Goal: Task Accomplishment & Management: Manage account settings

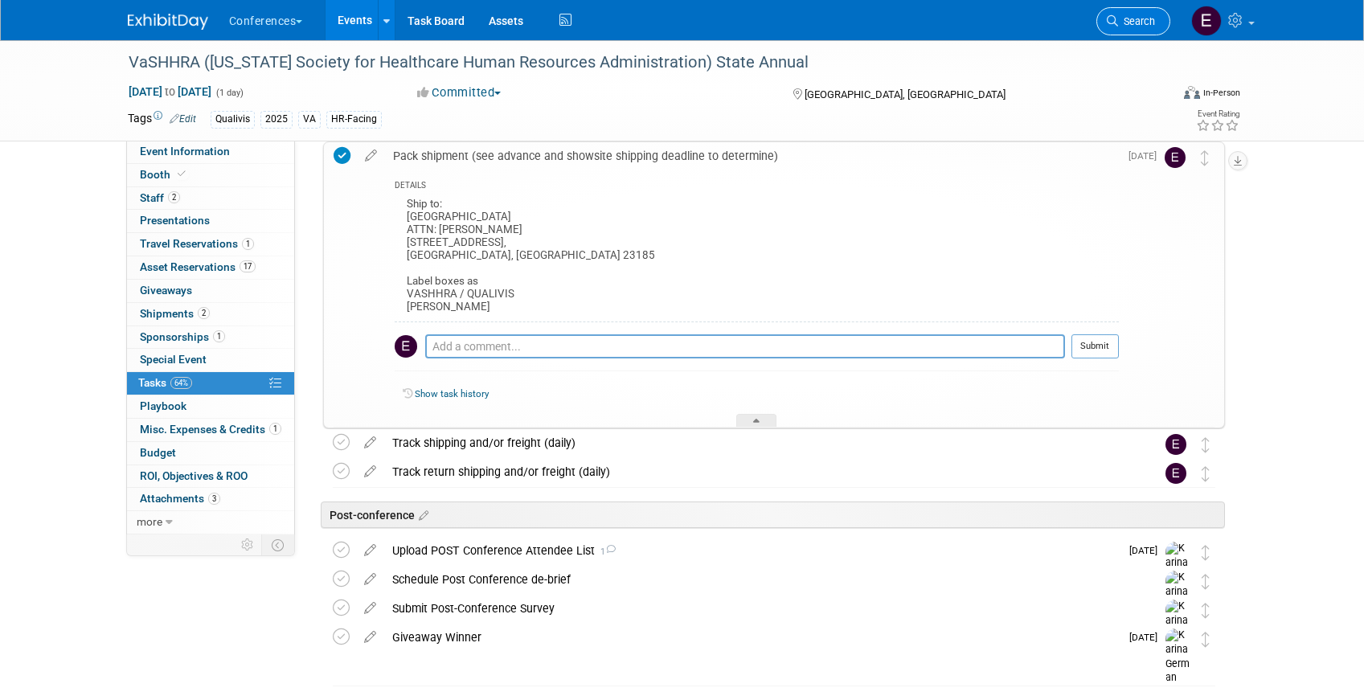
click at [1135, 29] on link "Search" at bounding box center [1133, 21] width 74 height 28
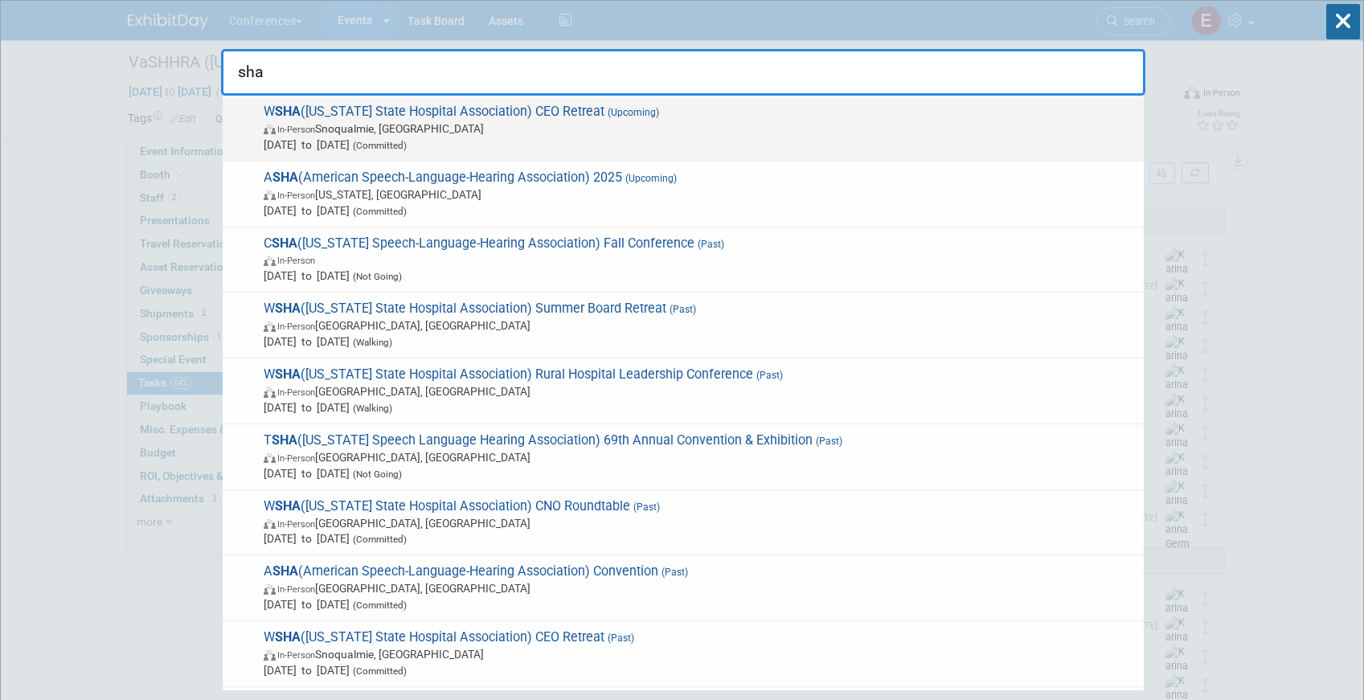
type input "sha"
click at [558, 138] on span "Oct 6, 2025 to Oct 8, 2025 (Committed)" at bounding box center [700, 145] width 872 height 16
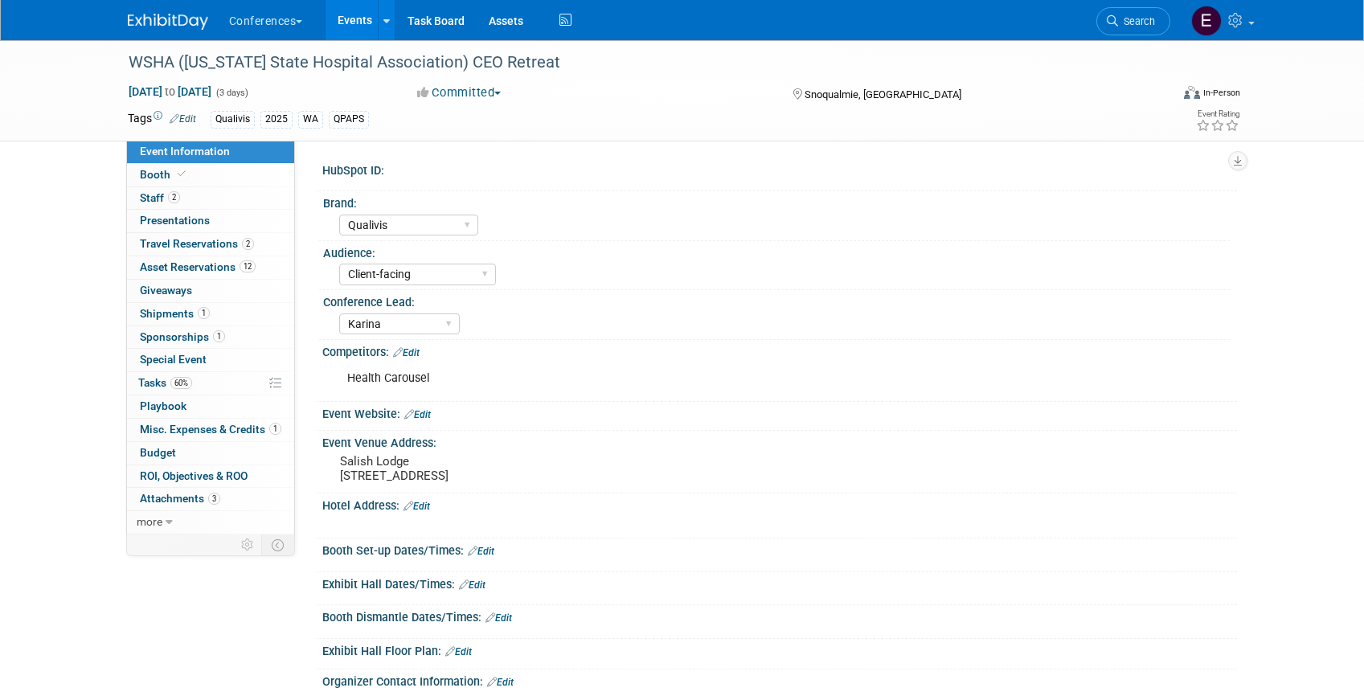
select select "Qualivis"
select select "Client-facing"
select select "Karina"
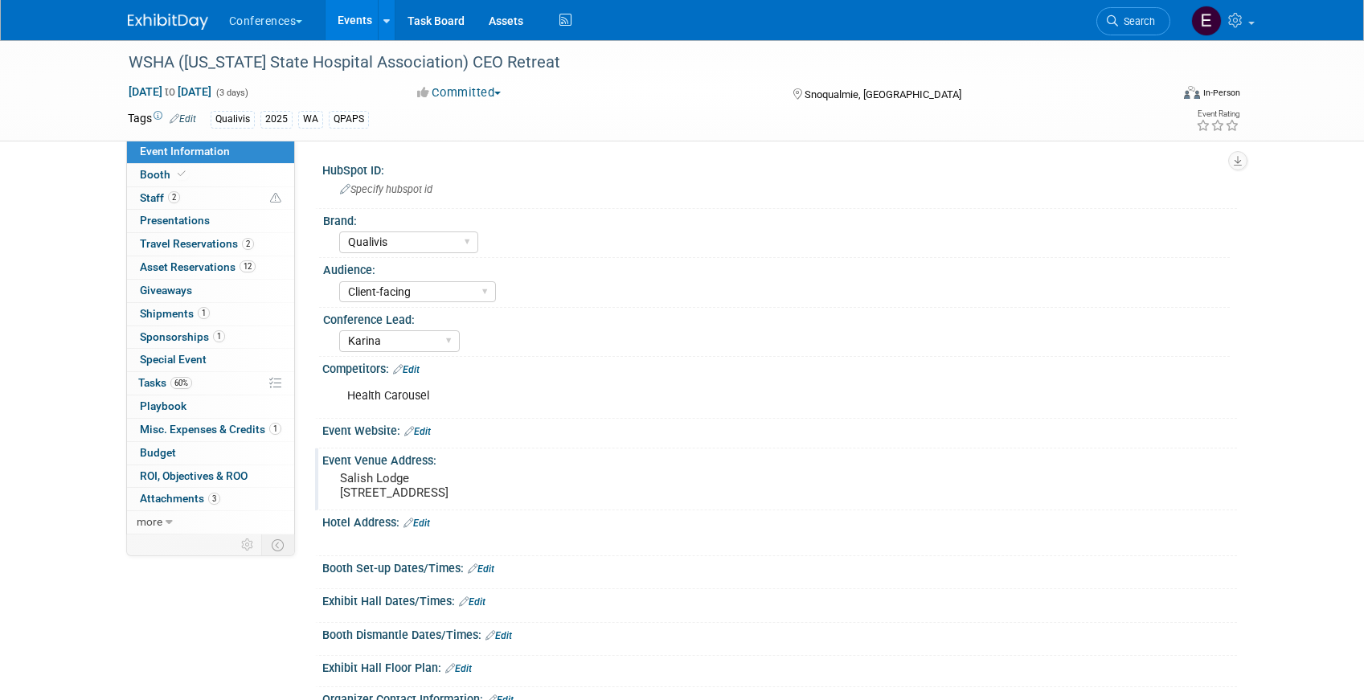
drag, startPoint x: 339, startPoint y: 480, endPoint x: 423, endPoint y: 481, distance: 83.6
click at [423, 481] on pre "Salish Lodge 6501 Railroad Ave SE, Snoqualmie, WA 98065" at bounding box center [513, 485] width 346 height 29
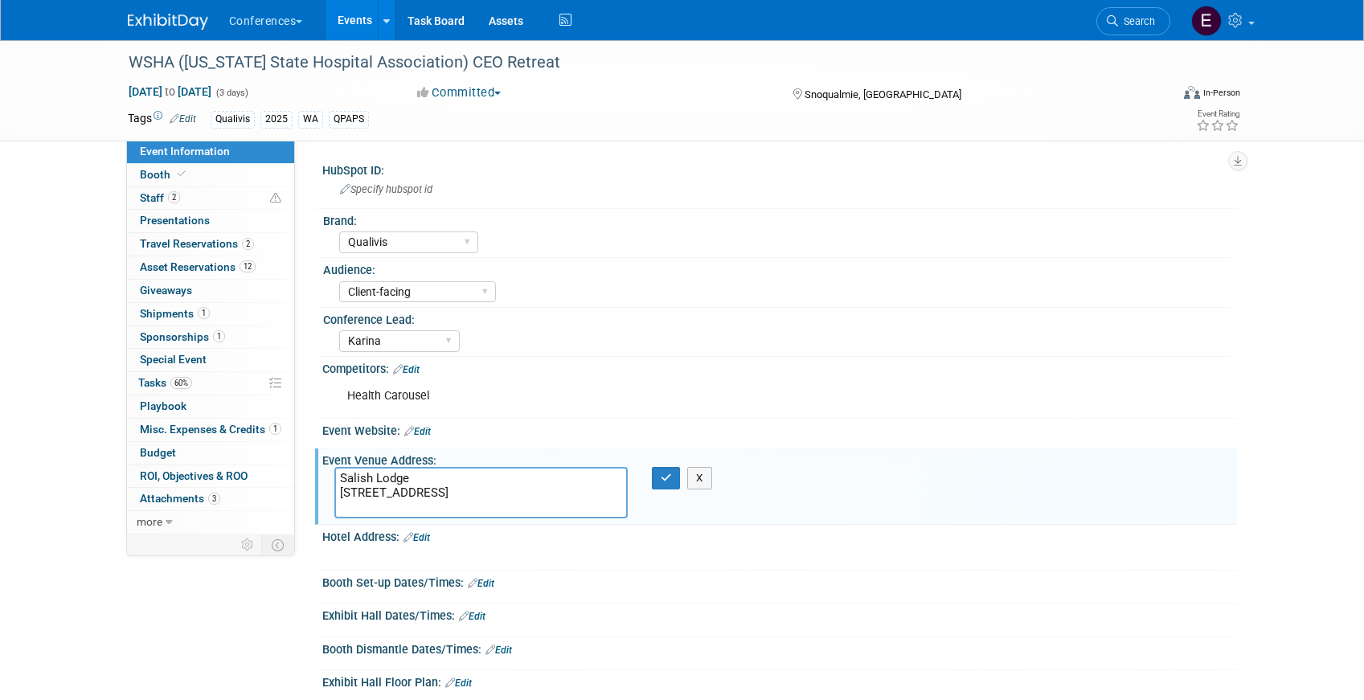
drag, startPoint x: 423, startPoint y: 481, endPoint x: 311, endPoint y: 475, distance: 111.9
click at [311, 476] on div "HubSpot ID: Specify hubspot id Brand: Aya Bespoke Corporate Dawson DocCafe Educ…" at bounding box center [766, 338] width 942 height 394
drag, startPoint x: 454, startPoint y: 492, endPoint x: 337, endPoint y: 491, distance: 117.4
click at [338, 491] on textarea "Salish Lodge 6501 Railroad Ave SE, Snoqualmie, WA 98065" at bounding box center [480, 492] width 293 height 51
click at [382, 492] on textarea "Salish Lodge 6501 Railroad Ave SE, Snoqualmie, WA 98065" at bounding box center [480, 492] width 293 height 51
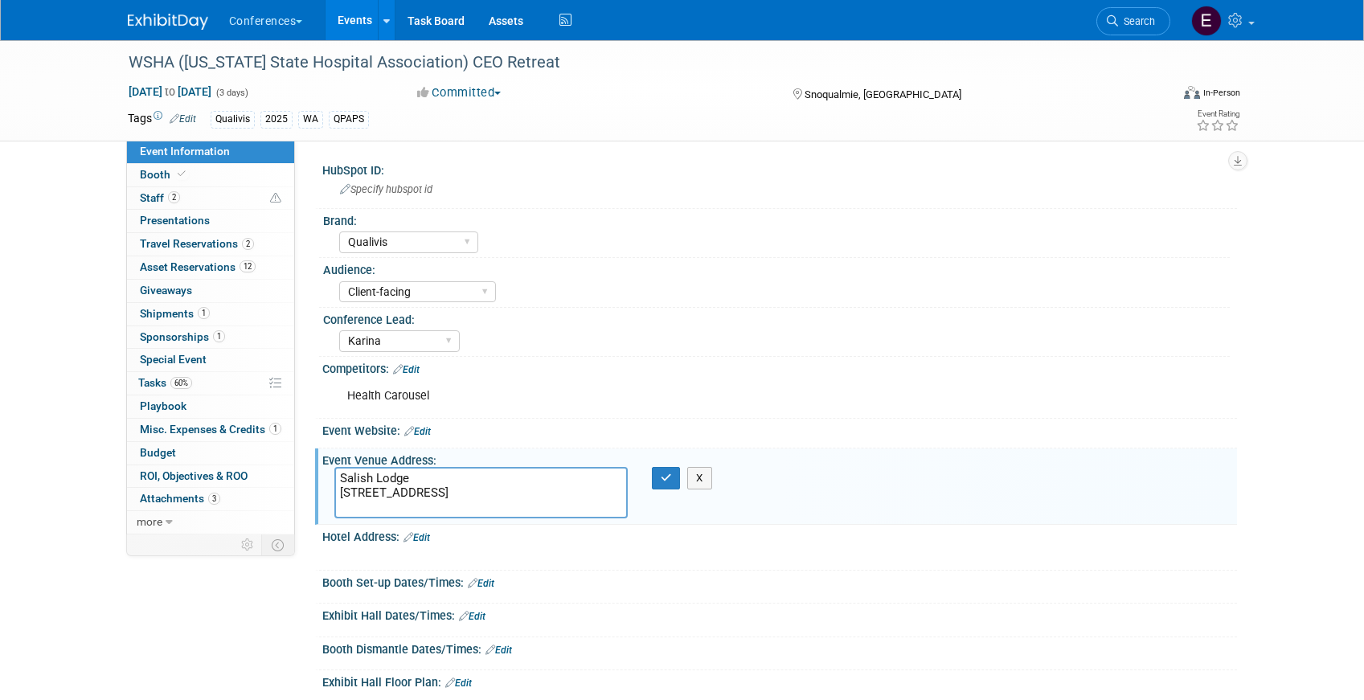
drag, startPoint x: 414, startPoint y: 473, endPoint x: 328, endPoint y: 471, distance: 86.0
click at [329, 471] on div "Salish Lodge 6501 Railroad Ave SE, Snoqualmie, WA 98065" at bounding box center [480, 492] width 317 height 51
click at [1138, 14] on link "Search" at bounding box center [1133, 21] width 74 height 28
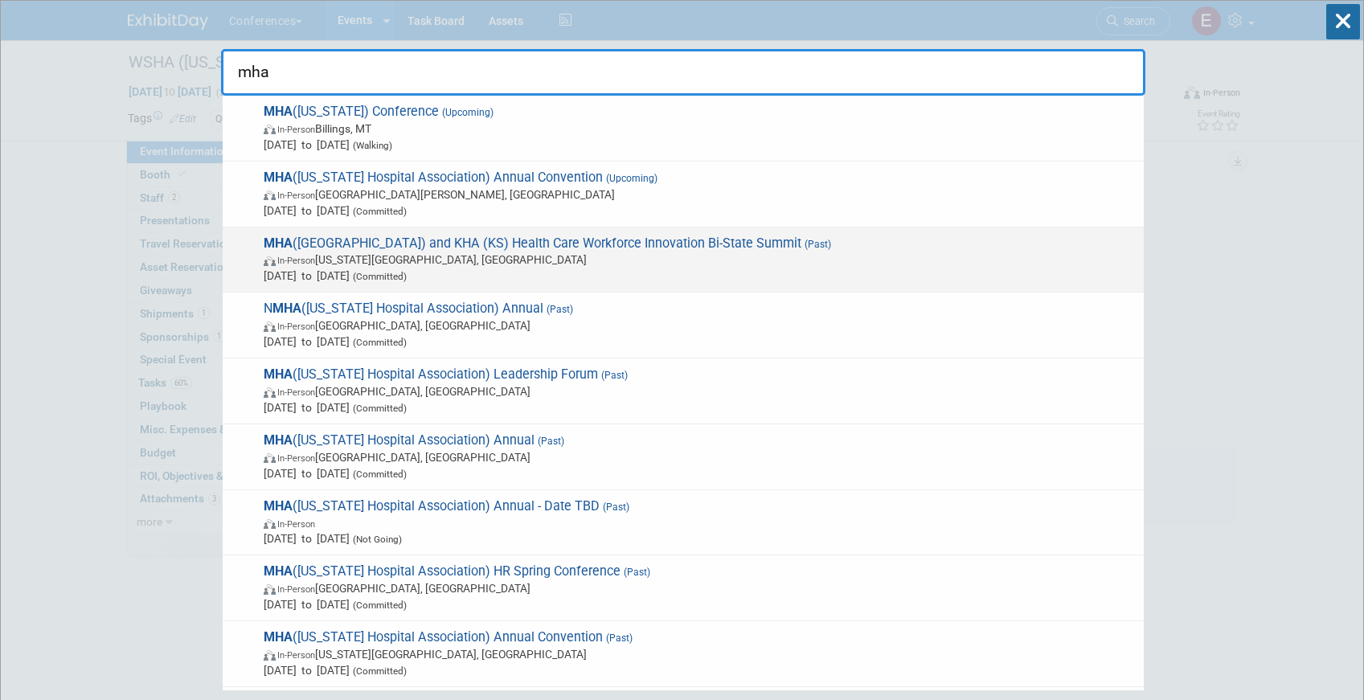
type input "mha"
click at [676, 261] on span "In-Person Kansas City, MO" at bounding box center [700, 260] width 872 height 16
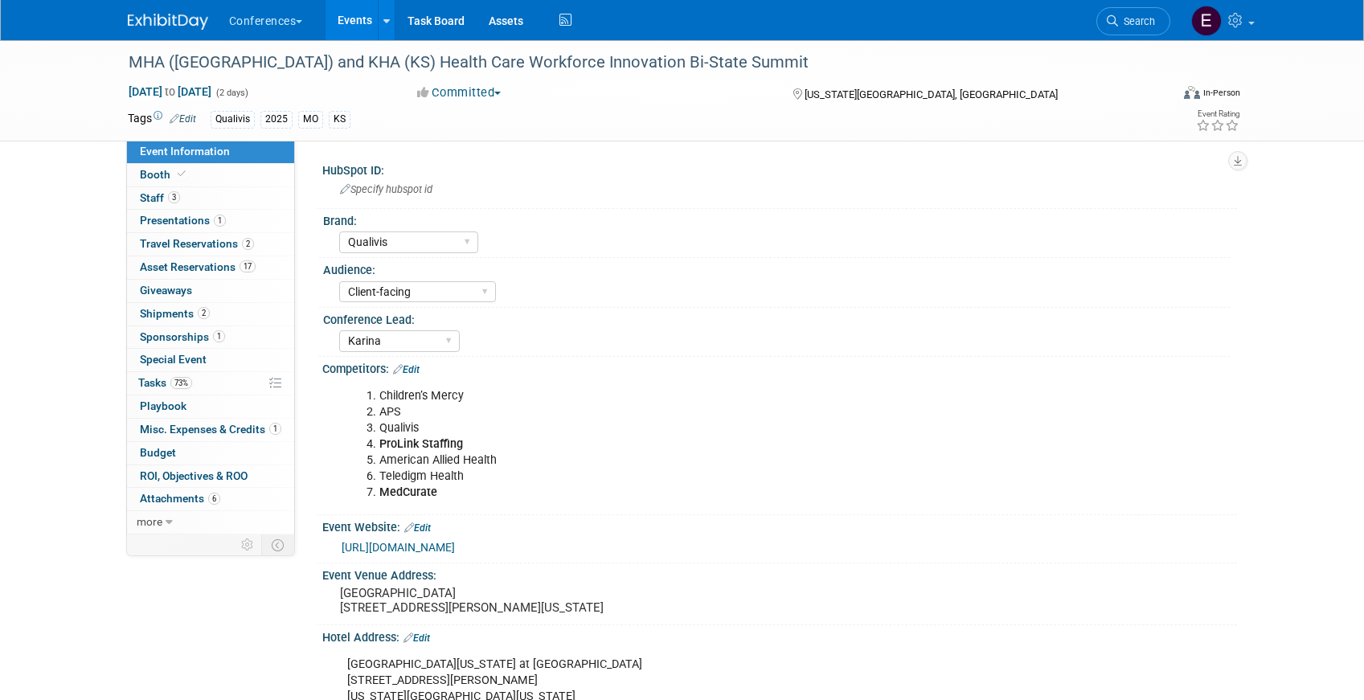
select select "Qualivis"
select select "Client-facing"
select select "Karina"
click at [244, 379] on link "73% Tasks 73%" at bounding box center [210, 383] width 167 height 23
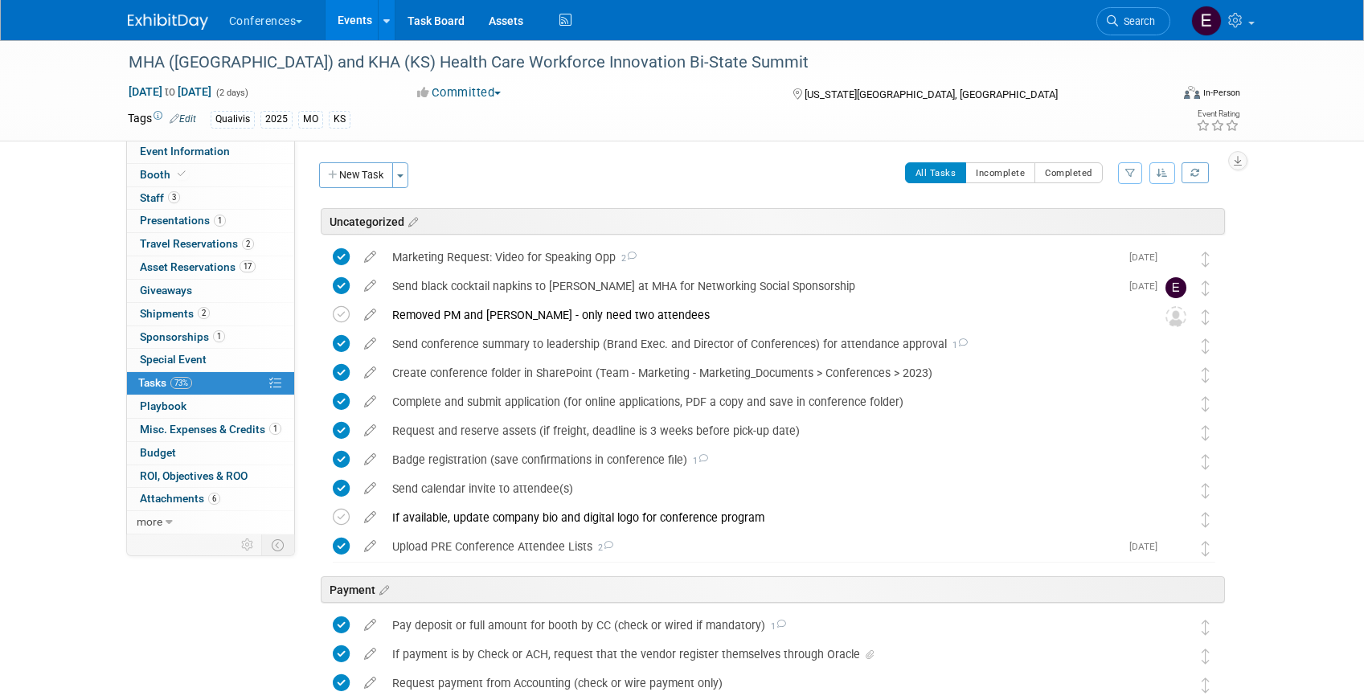
scroll to position [726, 0]
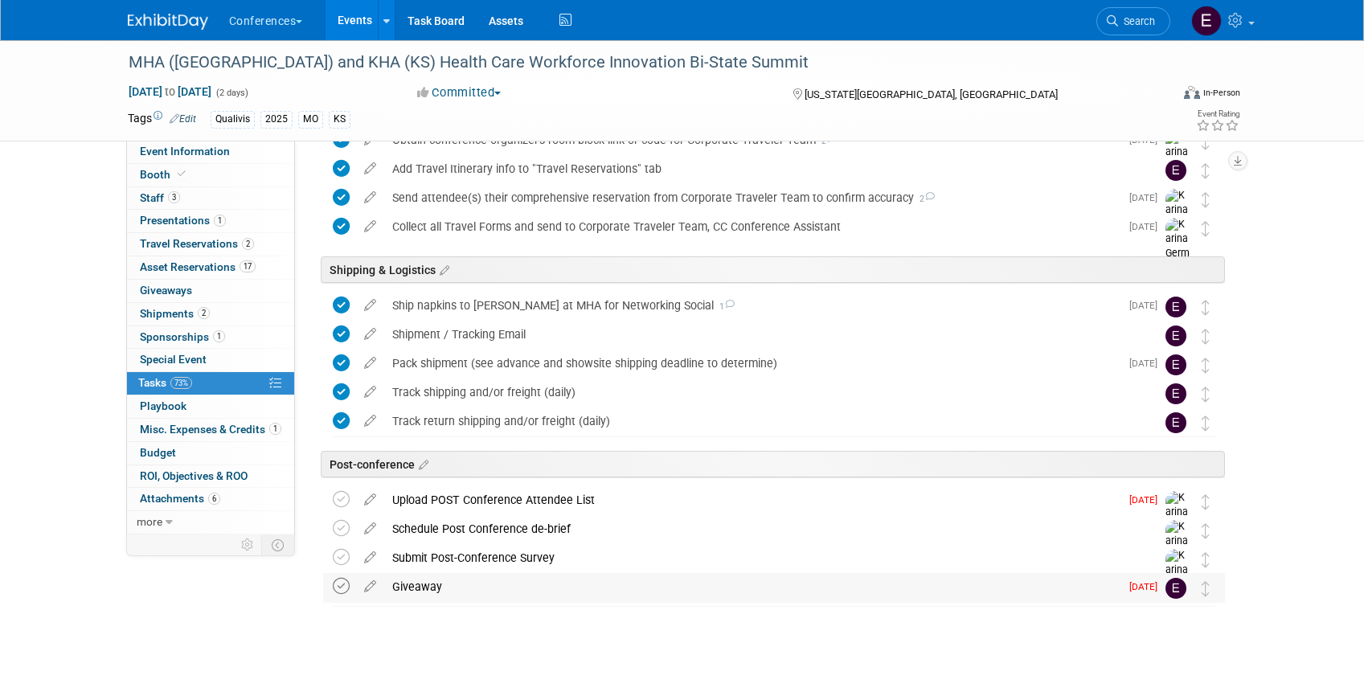
click at [337, 589] on icon at bounding box center [341, 586] width 17 height 17
click at [456, 588] on div "Giveaway" at bounding box center [751, 586] width 735 height 27
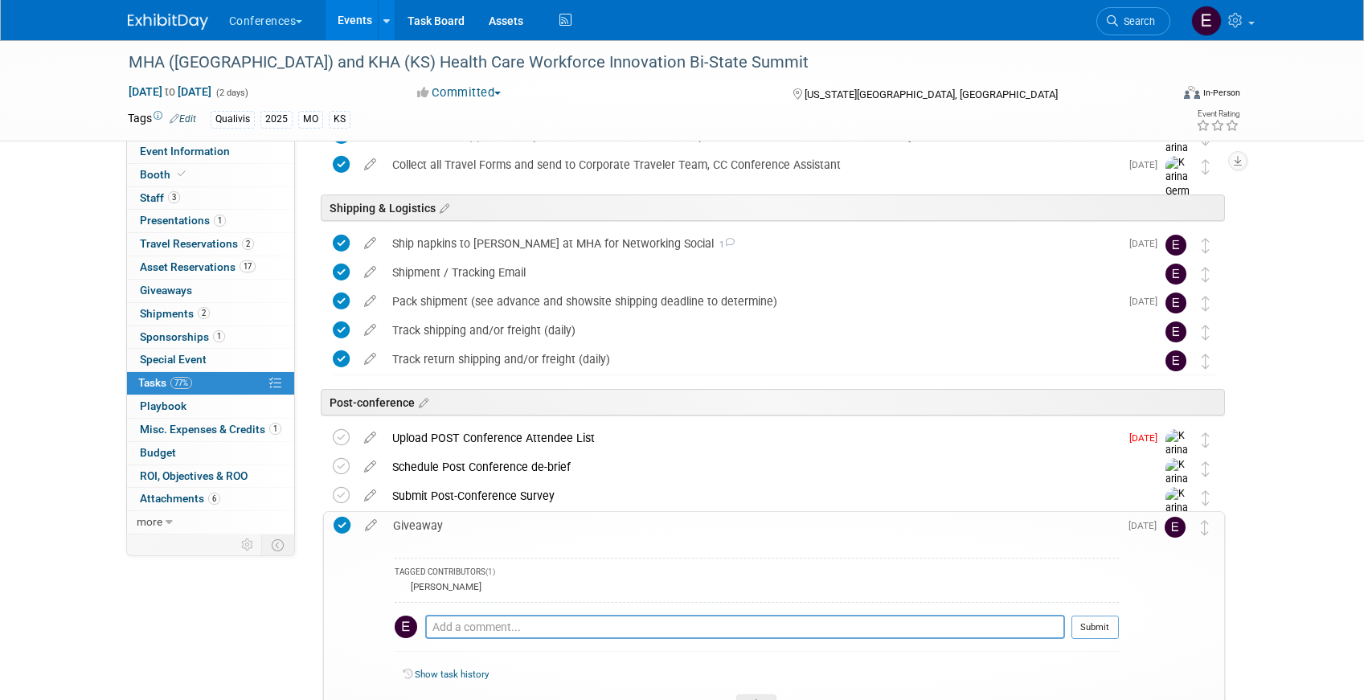
scroll to position [790, 0]
click at [466, 633] on textarea at bounding box center [745, 624] width 640 height 24
paste textarea "gsalazar@kumc.edu"
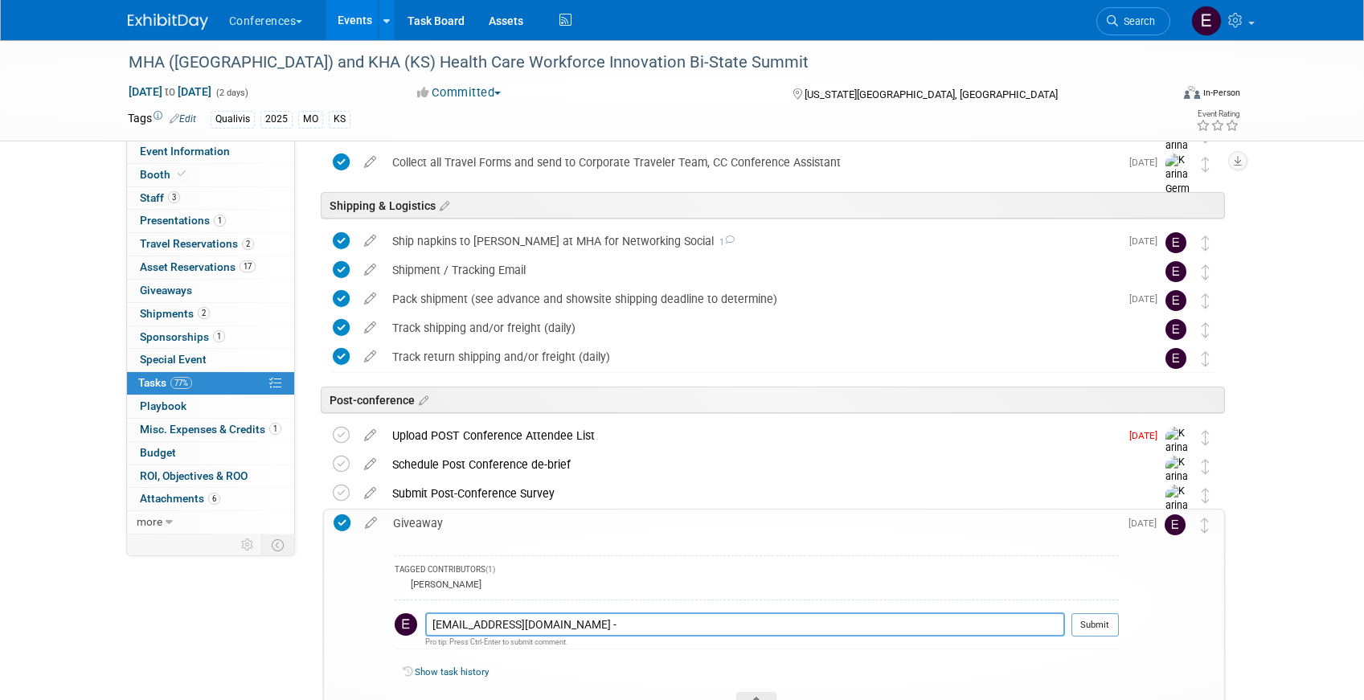
type textarea "gsalazar@kumc.edu -"
click at [143, 64] on div "MHA ([GEOGRAPHIC_DATA]) and KHA (KS) Health Care Workforce Innovation Bi-State …" at bounding box center [634, 62] width 1023 height 29
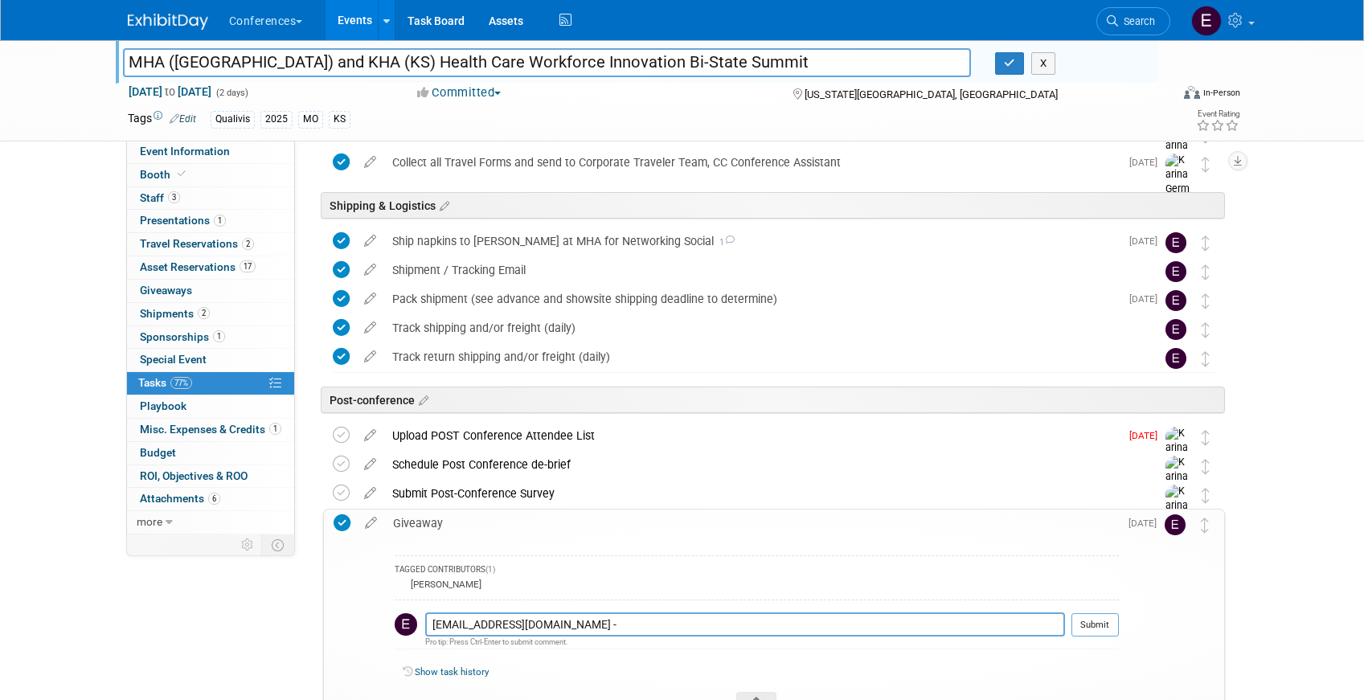
drag, startPoint x: 130, startPoint y: 63, endPoint x: 745, endPoint y: 78, distance: 615.1
click at [745, 78] on div "MHA (MO) and KHA (KS) Health Care Workforce Innovation Bi-State Summit MHA (MO)…" at bounding box center [640, 65] width 1035 height 26
click at [230, 190] on link "3 Staff 3" at bounding box center [210, 198] width 167 height 23
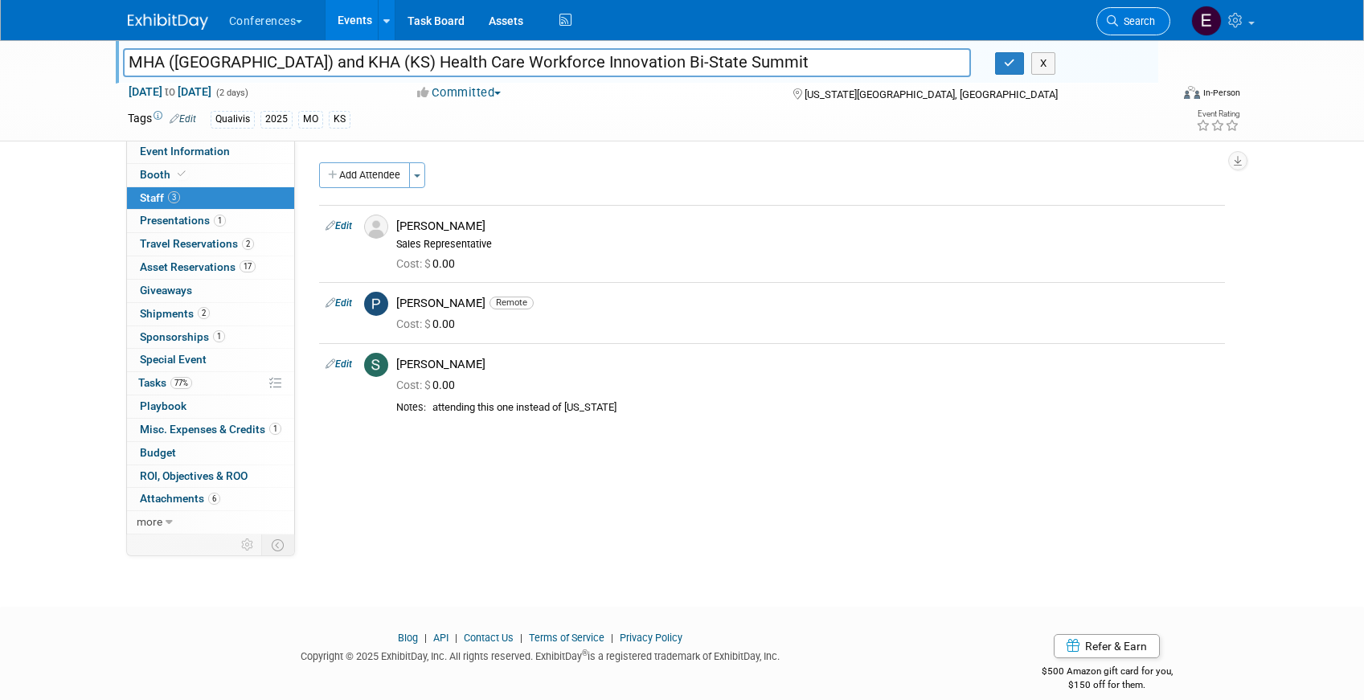
click at [1128, 21] on span "Search" at bounding box center [1136, 21] width 37 height 12
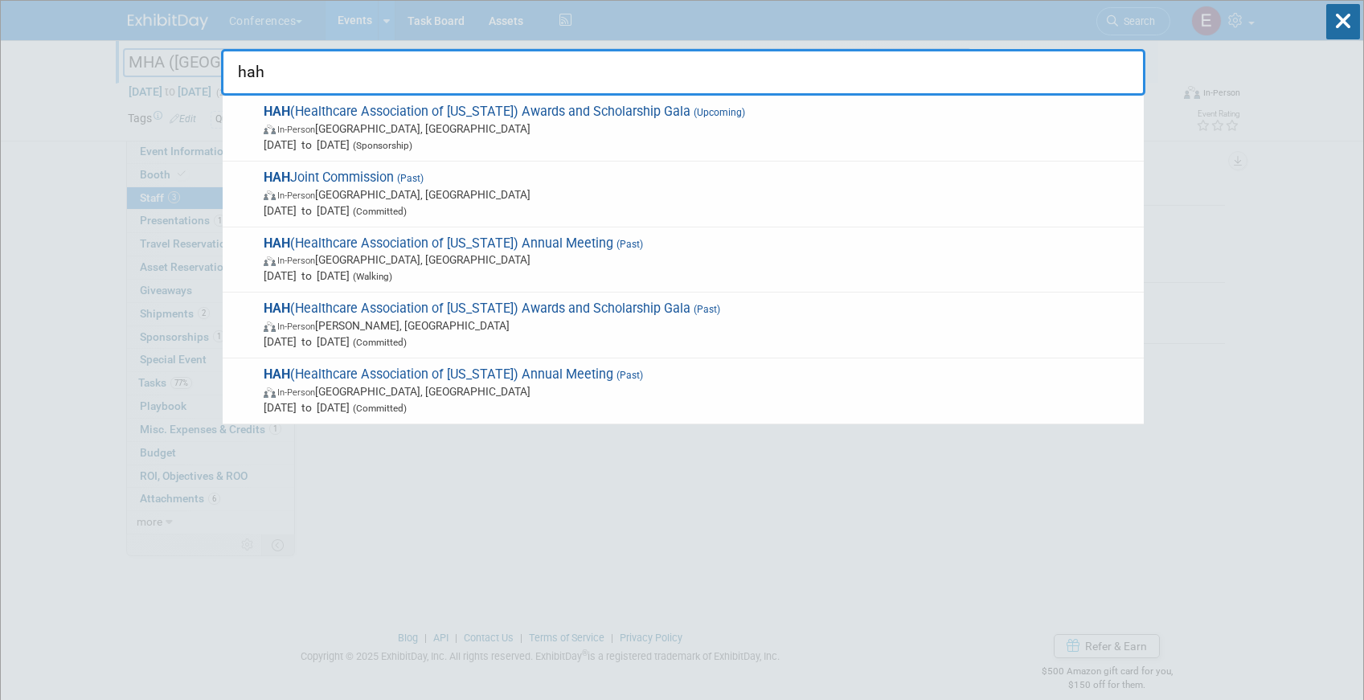
type input "hah"
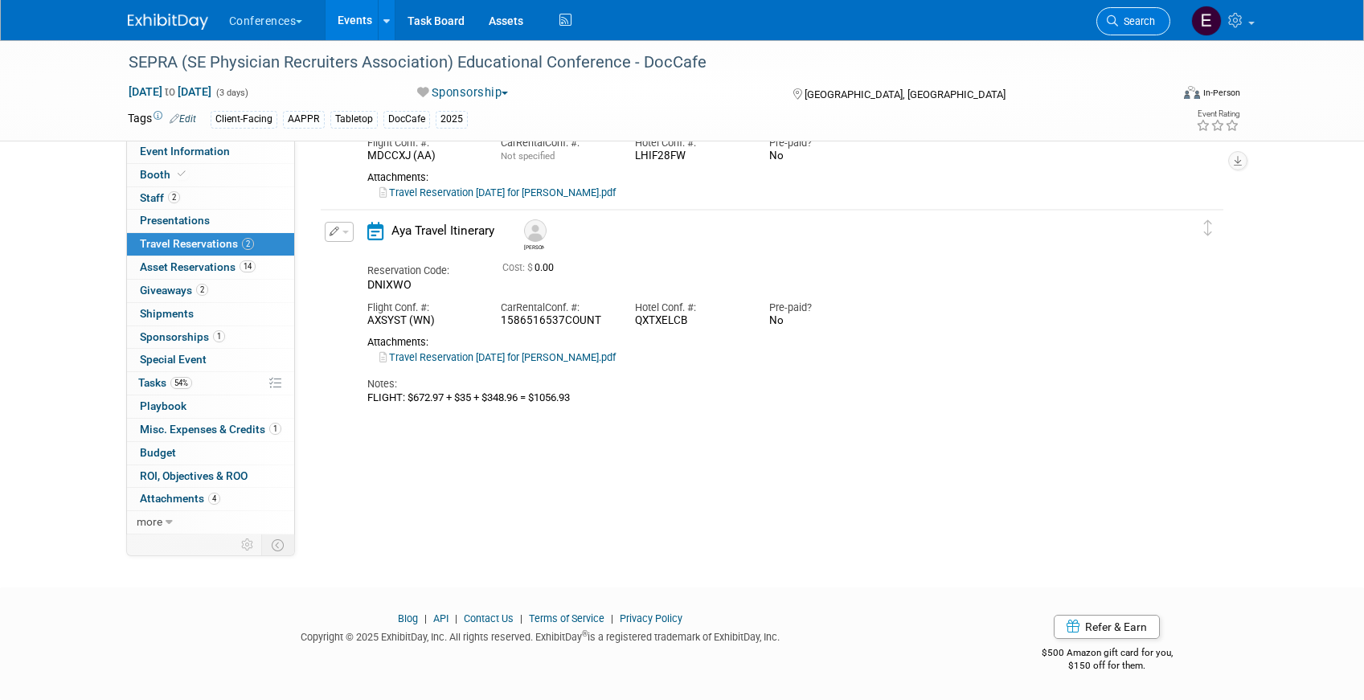
click at [1116, 23] on icon at bounding box center [1112, 20] width 11 height 11
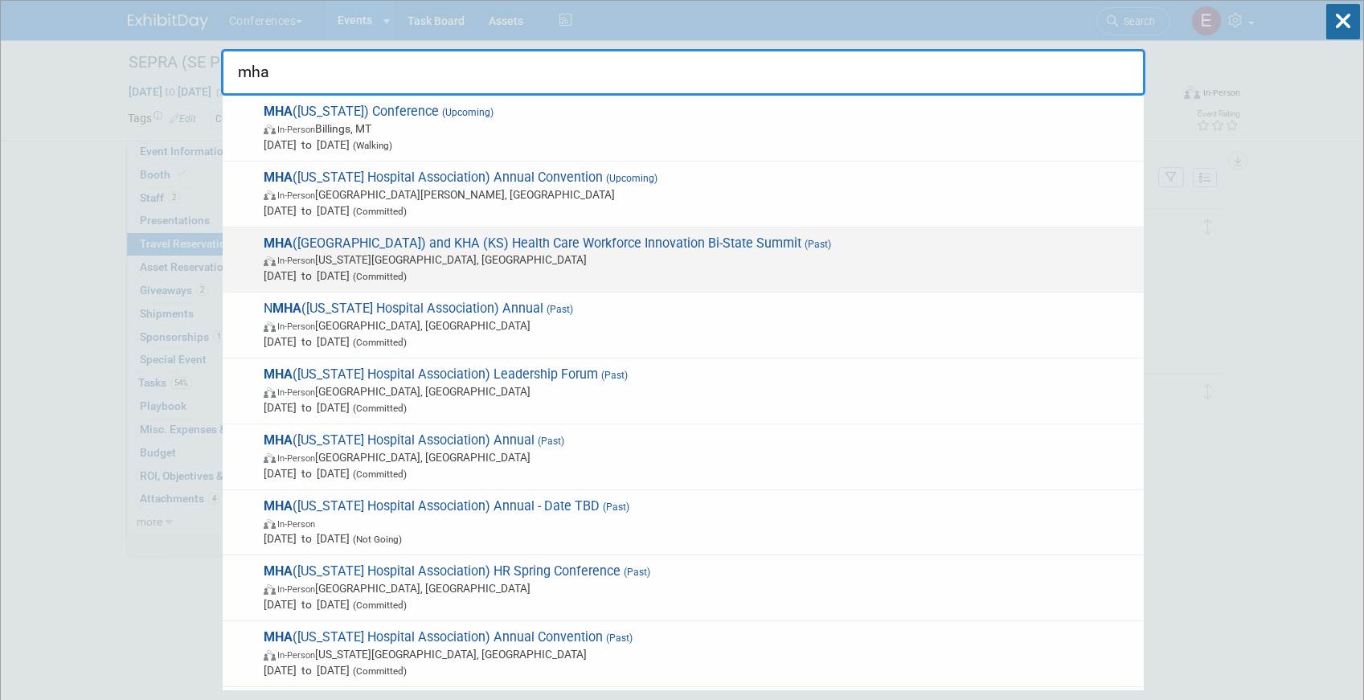
type input "mha"
click at [860, 245] on span "MHA (MO) and KHA (KS) Health Care Workforce Innovation Bi-State Summit (Past) I…" at bounding box center [697, 260] width 877 height 49
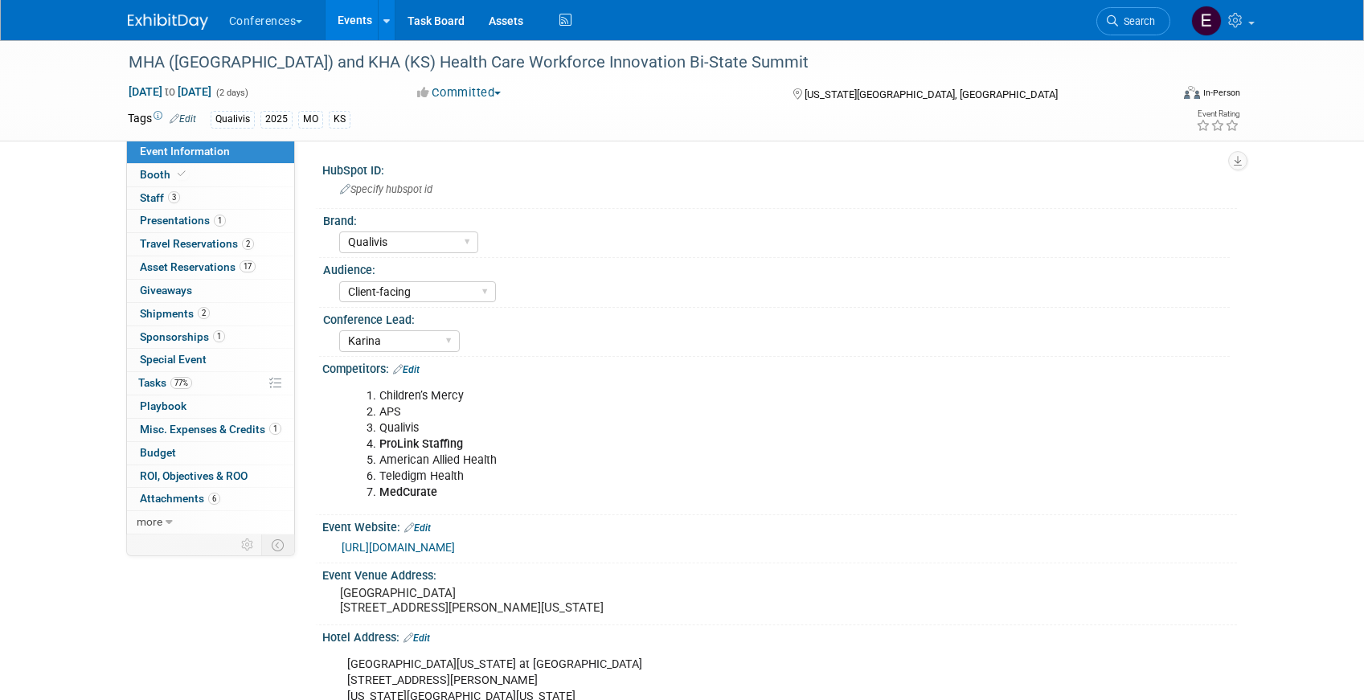
select select "Qualivis"
select select "Client-facing"
select select "Karina"
click at [192, 371] on link "Special Event" at bounding box center [210, 360] width 167 height 23
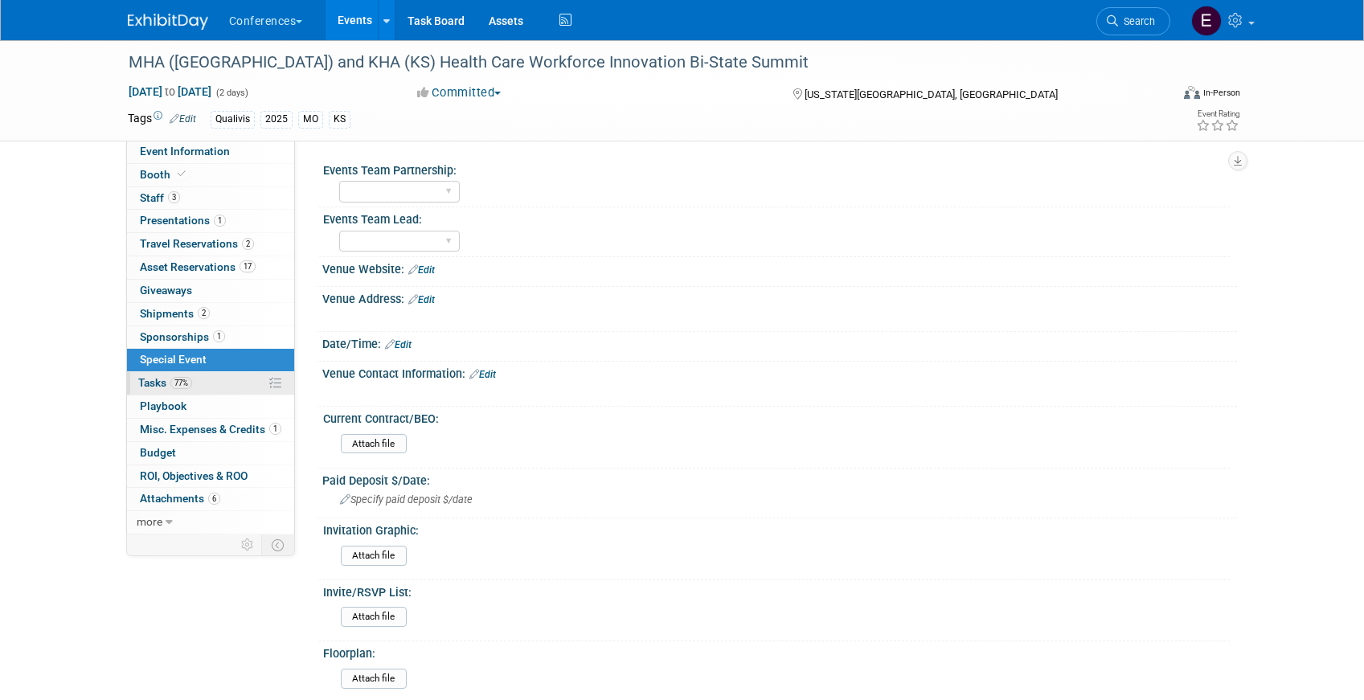
click at [227, 374] on link "77% Tasks 77%" at bounding box center [210, 383] width 167 height 23
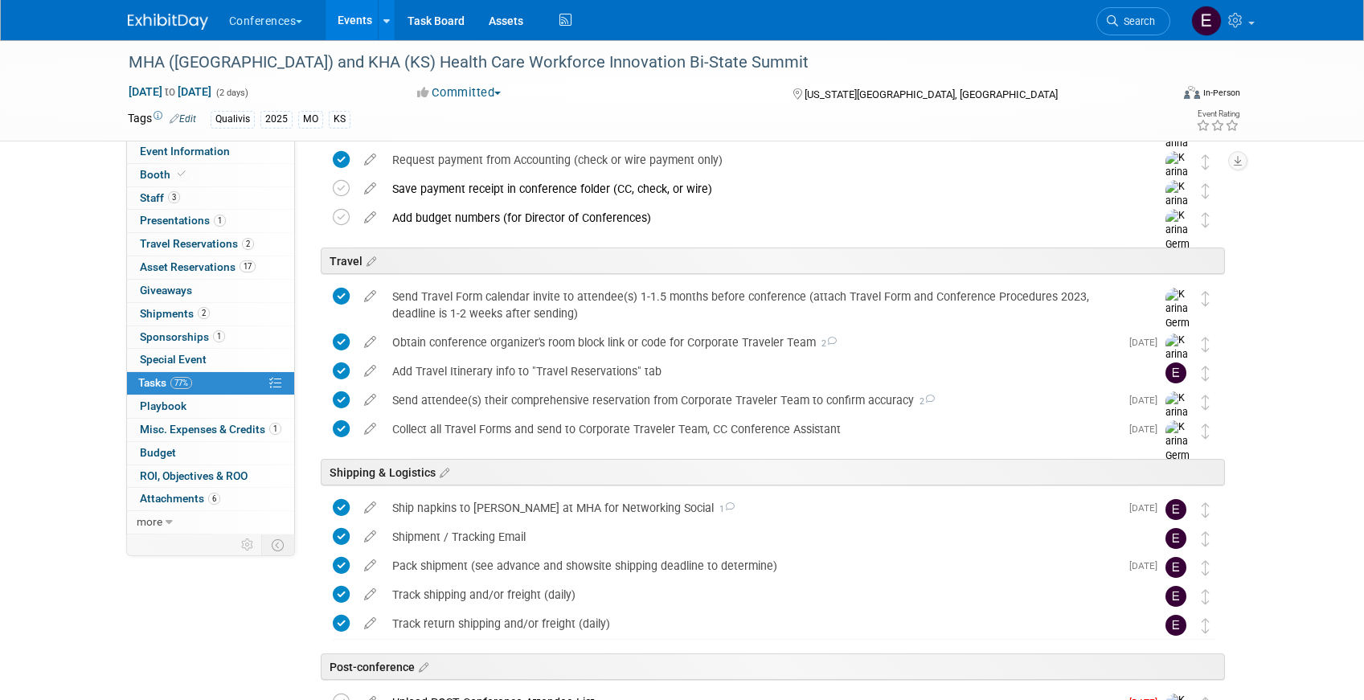
scroll to position [726, 0]
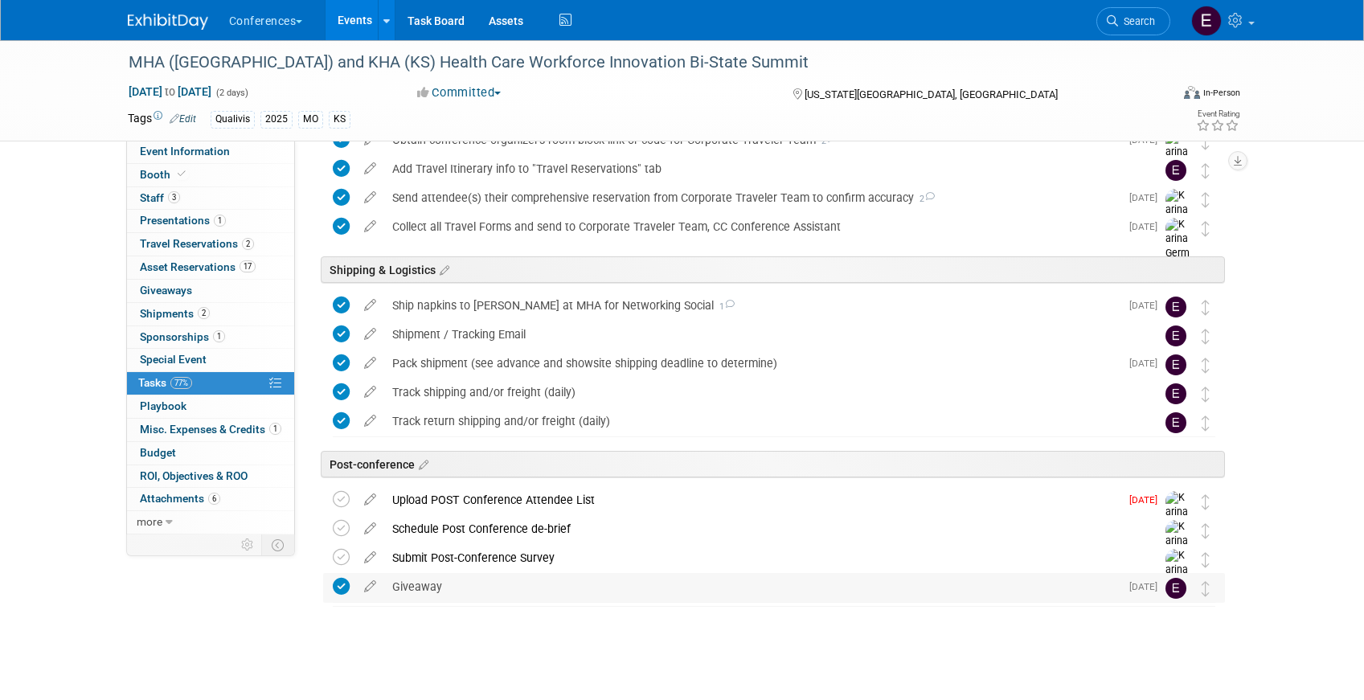
click at [395, 582] on div "Giveaway" at bounding box center [751, 586] width 735 height 27
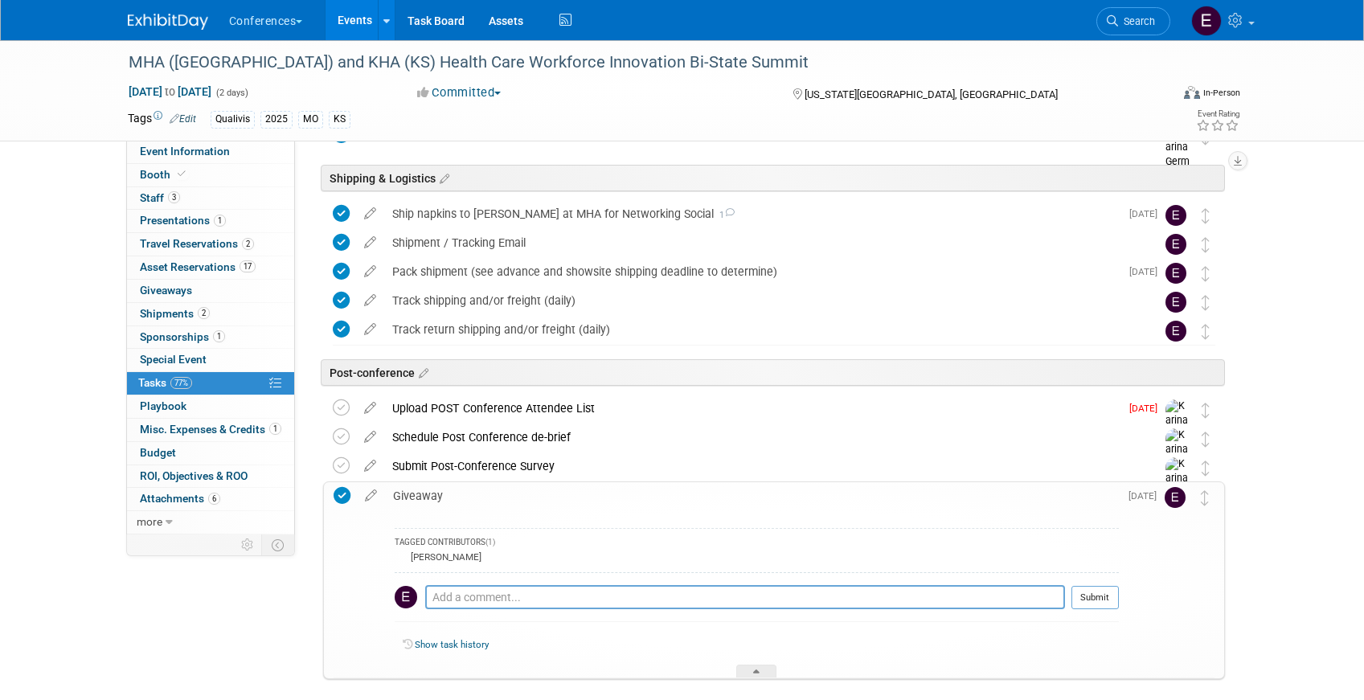
scroll to position [865, 0]
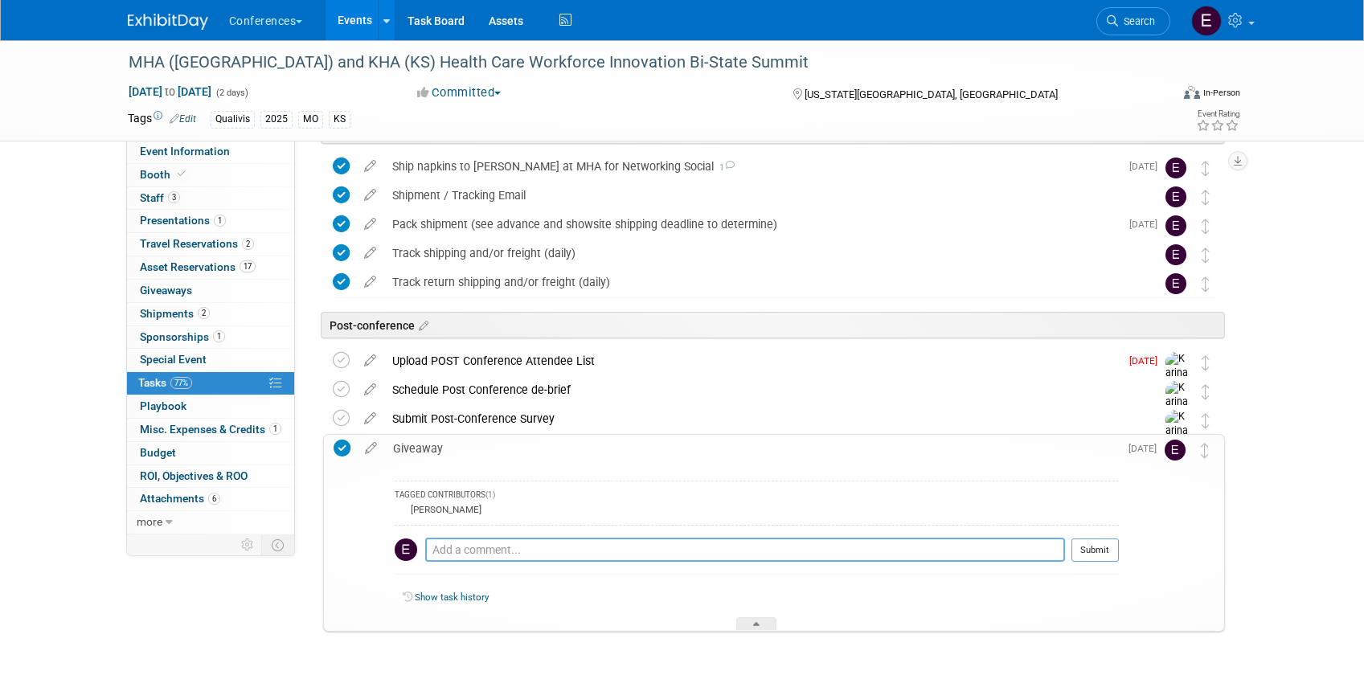
click at [471, 547] on textarea at bounding box center [745, 550] width 640 height 24
paste textarea "[EMAIL_ADDRESS][DOMAIN_NAME] <[EMAIL_ADDRESS][DOMAIN_NAME]>"
drag, startPoint x: 704, startPoint y: 544, endPoint x: 579, endPoint y: 546, distance: 125.4
click at [579, 546] on textarea "emailed gsalazar@kumc.edu <gsalazar@kumc.edu>" at bounding box center [745, 550] width 640 height 24
click at [474, 552] on textarea "emailed gsalazar@kumc.edu" at bounding box center [745, 550] width 640 height 24
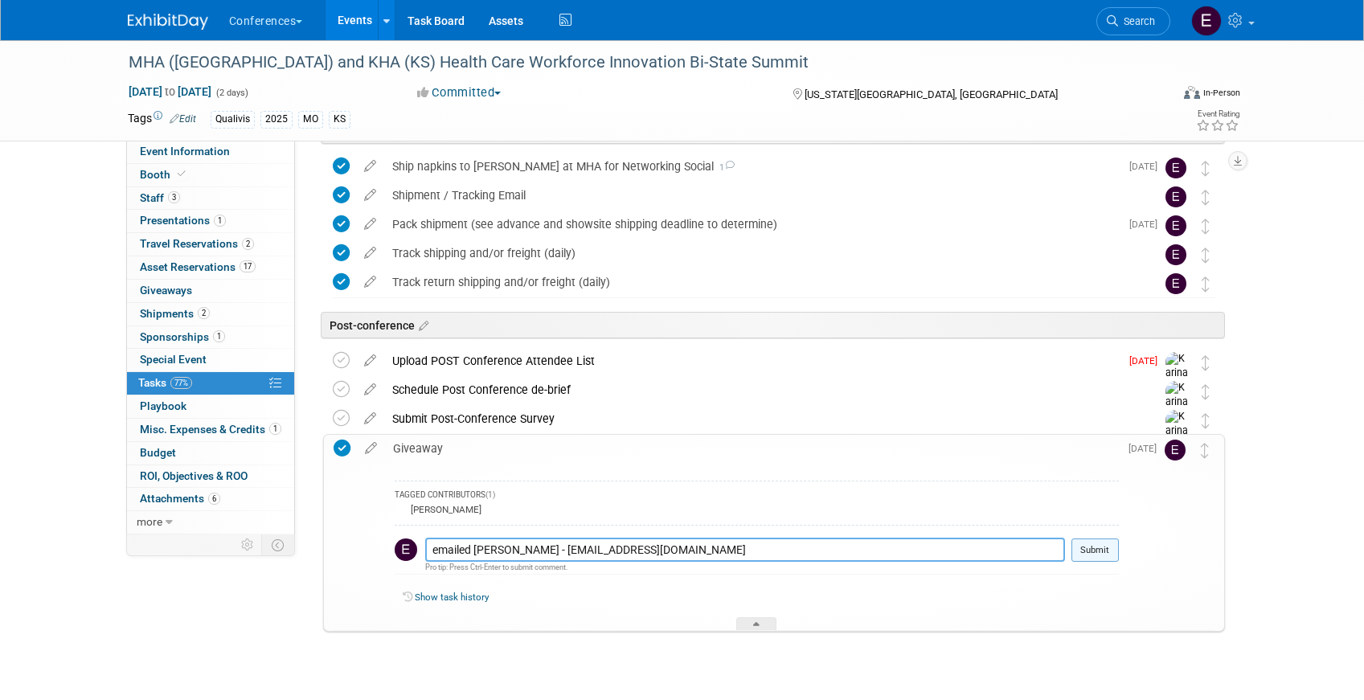
type textarea "emailed Gina Salazar - gsalazar@kumc.edu"
click at [1103, 555] on button "Submit" at bounding box center [1094, 551] width 47 height 24
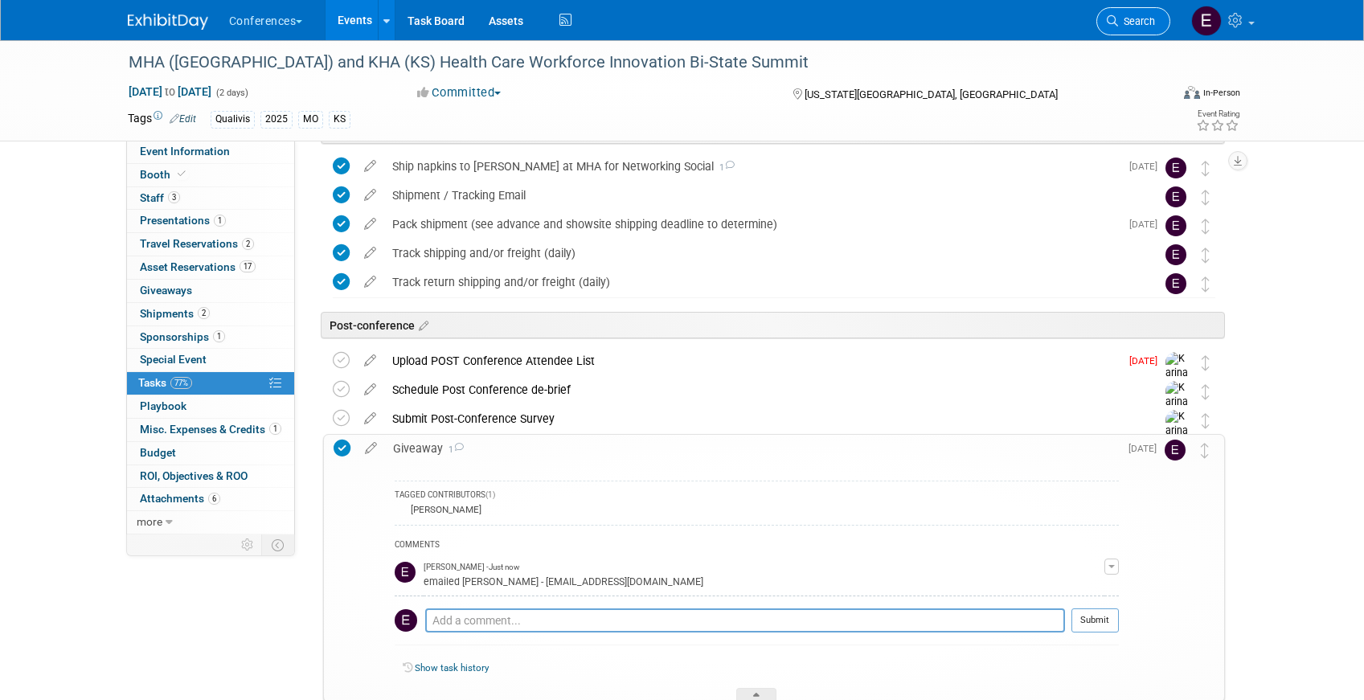
click at [1140, 24] on span "Search" at bounding box center [1136, 21] width 37 height 12
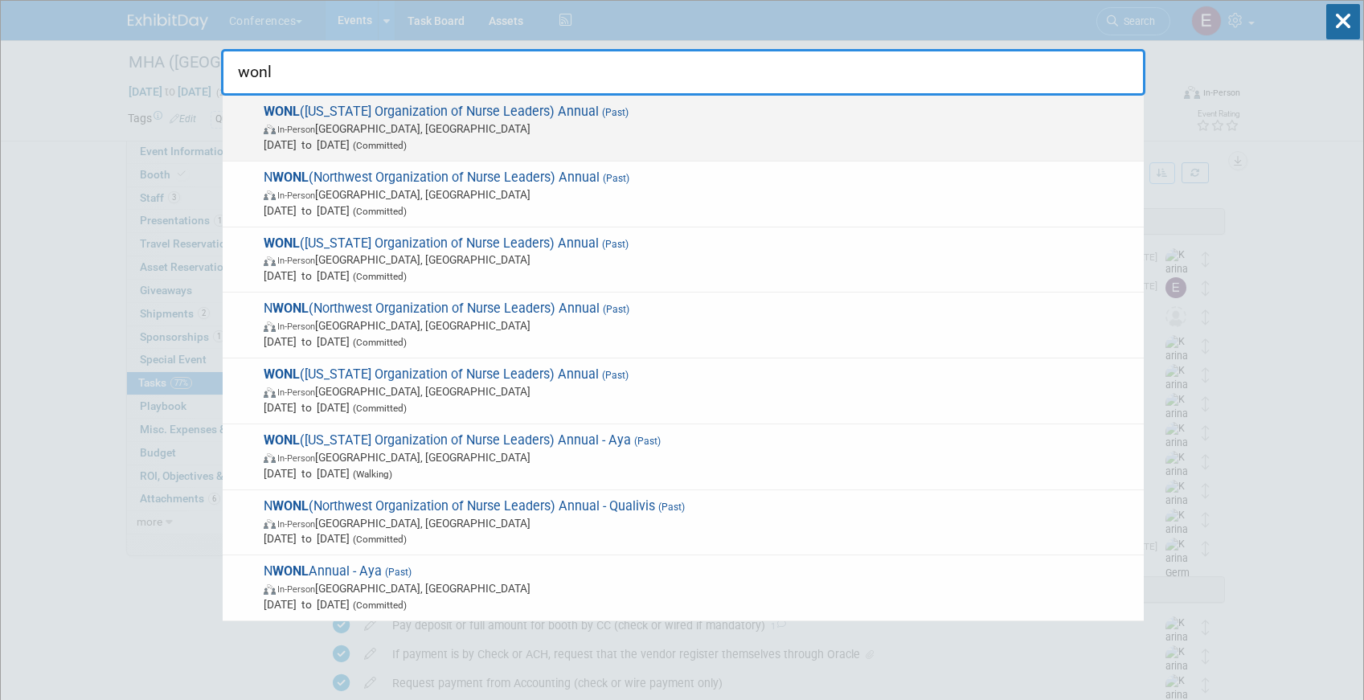
type input "wonl"
click at [659, 150] on span "Sep 17, 2025 to Sep 19, 2025 (Committed)" at bounding box center [700, 145] width 872 height 16
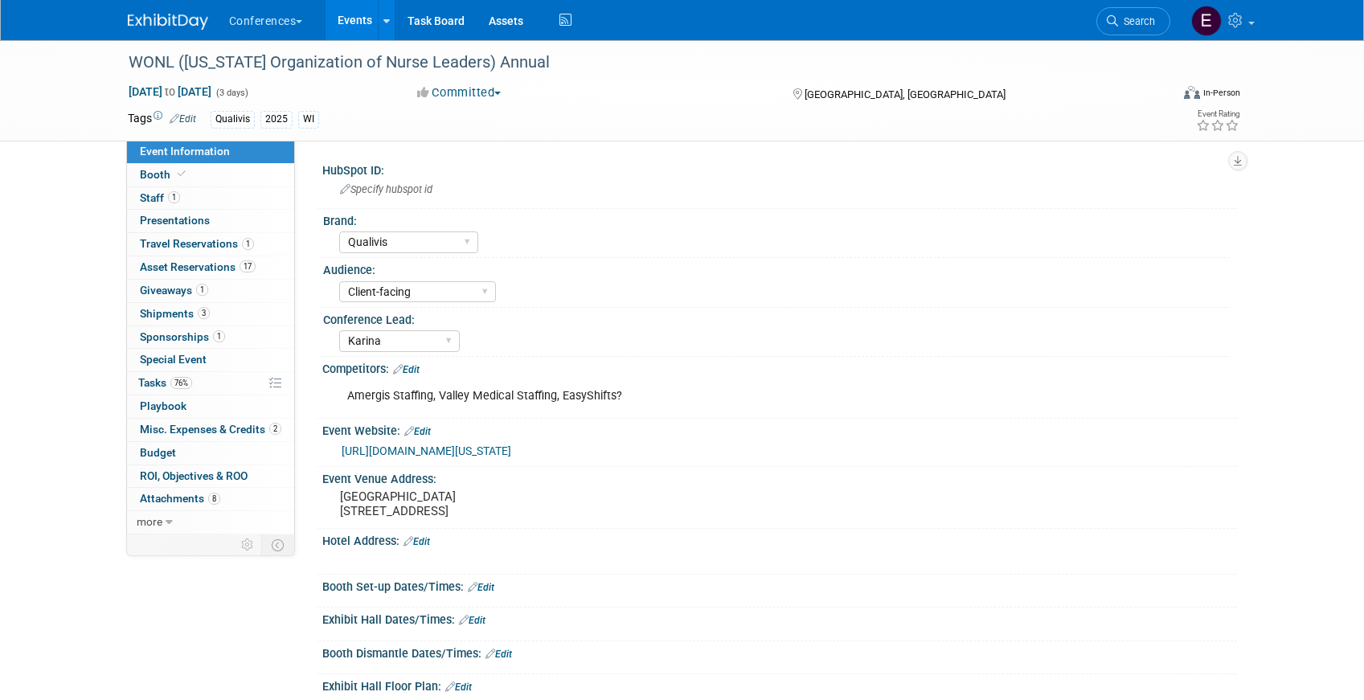
select select "Qualivis"
select select "Client-facing"
select select "Karina"
